Goal: Check status: Check status

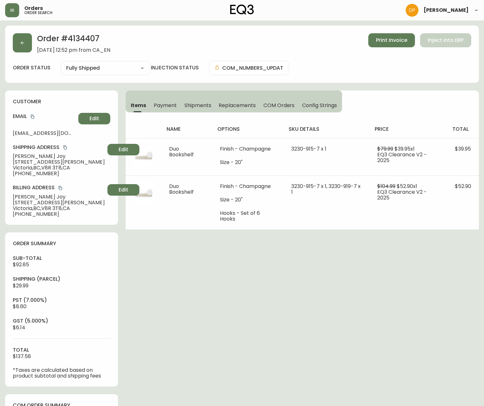
select select "FULLY_SHIPPED"
click at [15, 38] on button "button" at bounding box center [22, 42] width 19 height 19
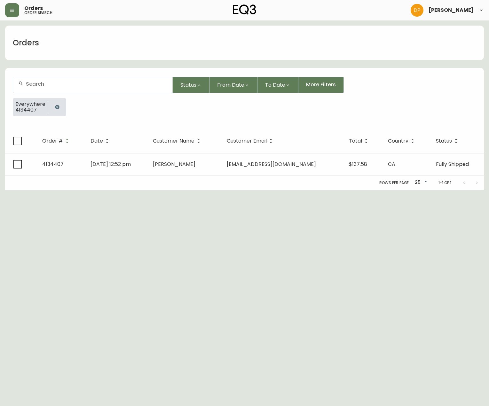
click at [43, 104] on span "Everywhere" at bounding box center [30, 104] width 30 height 6
click at [52, 104] on button "button" at bounding box center [57, 107] width 13 height 13
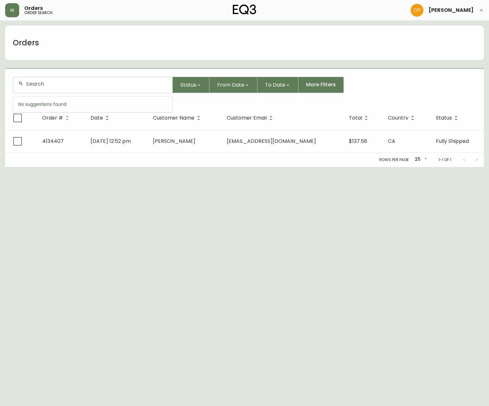
click at [50, 86] on input "text" at bounding box center [96, 84] width 141 height 6
paste input "[PHONE_NUMBER]"
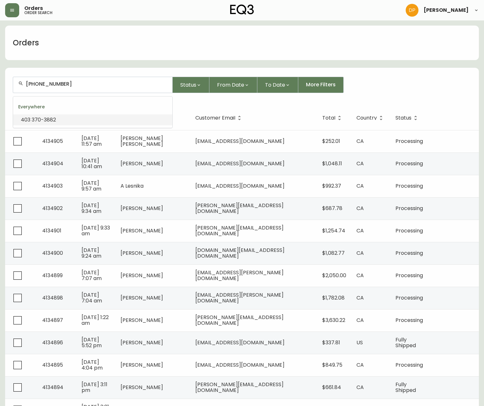
click at [38, 85] on input "[PHONE_NUMBER]" at bounding box center [96, 84] width 141 height 6
click at [37, 84] on input "[PHONE_NUMBER]" at bounding box center [96, 84] width 141 height 6
click at [49, 84] on input "403370-3882" at bounding box center [96, 84] width 141 height 6
click at [48, 85] on input "403370-3882" at bounding box center [96, 84] width 141 height 6
type input "4033703882"
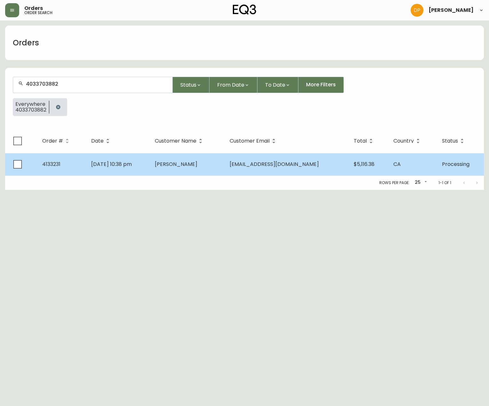
click at [174, 173] on td "[PERSON_NAME]" at bounding box center [187, 164] width 75 height 22
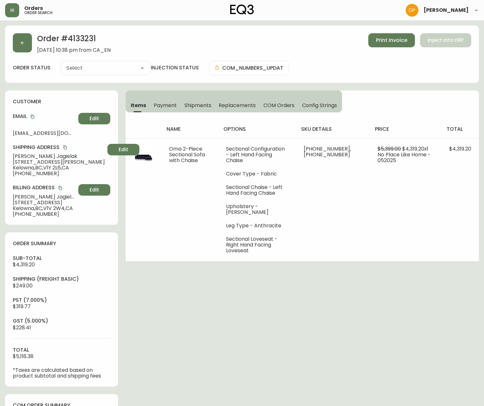
type input "Processing"
select select "PROCESSING"
click at [36, 155] on span "[PERSON_NAME]" at bounding box center [59, 156] width 92 height 6
copy span "Jagielak"
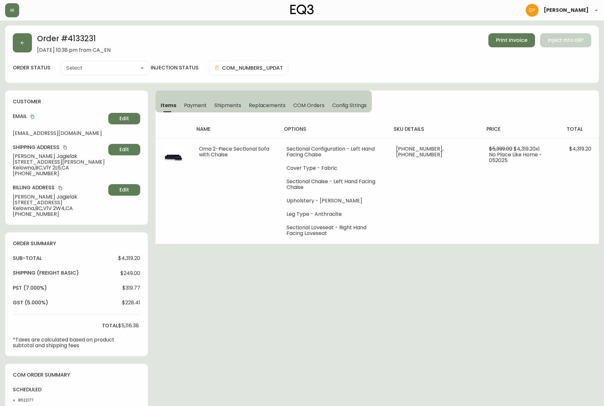
type input "Processing"
select select "PROCESSING"
